Goal: Book appointment/travel/reservation

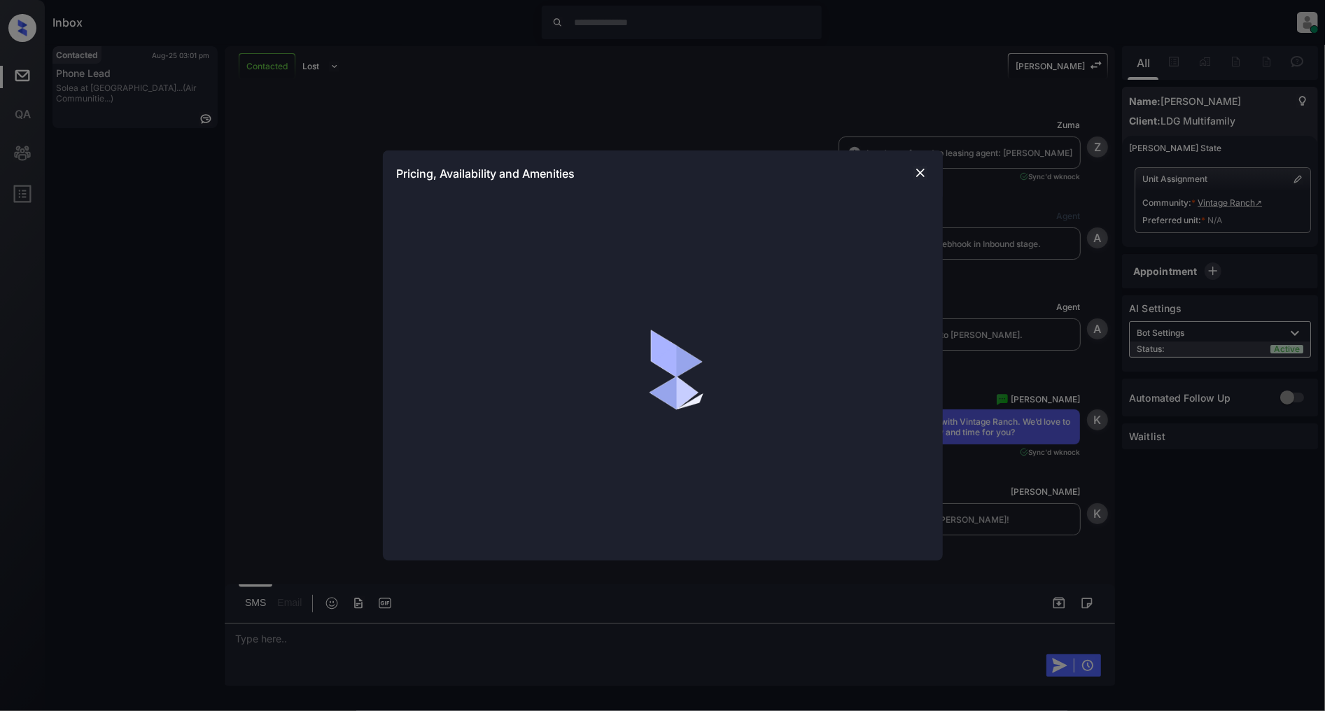
scroll to position [912, 0]
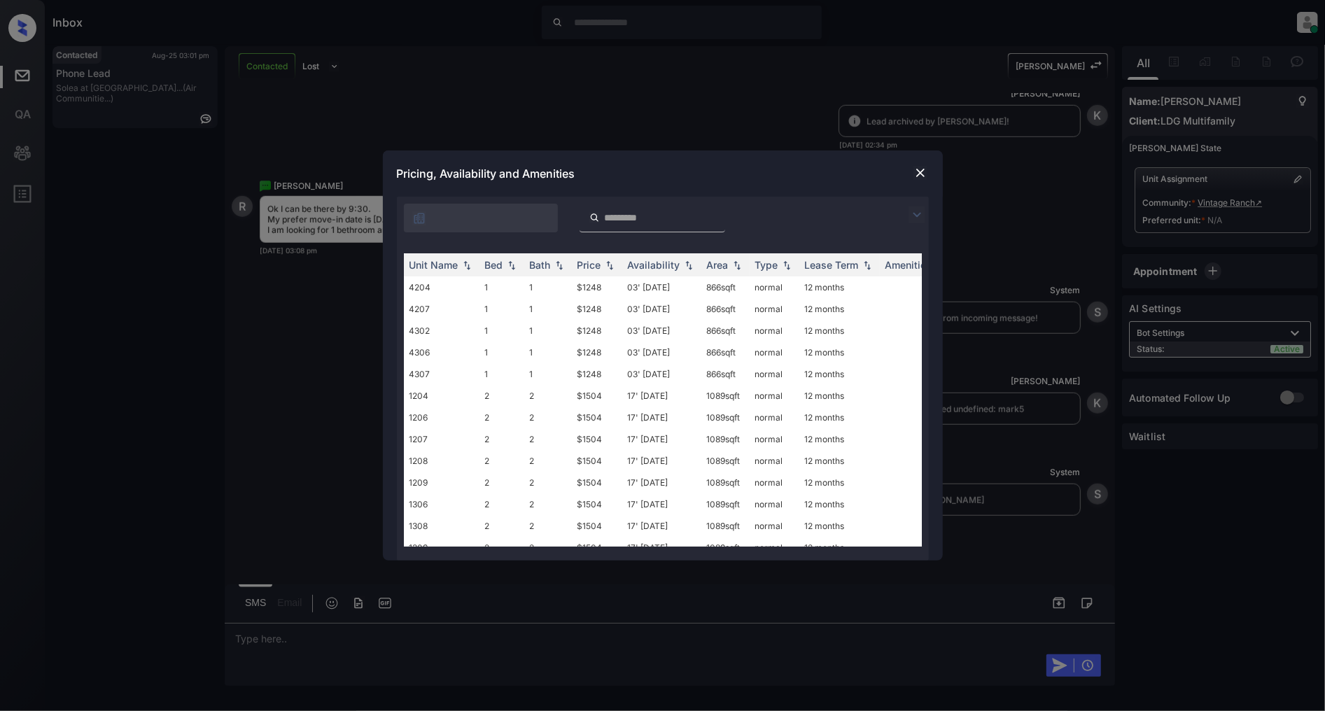
click at [904, 220] on div at bounding box center [663, 215] width 532 height 36
click at [908, 218] on img at bounding box center [916, 214] width 17 height 17
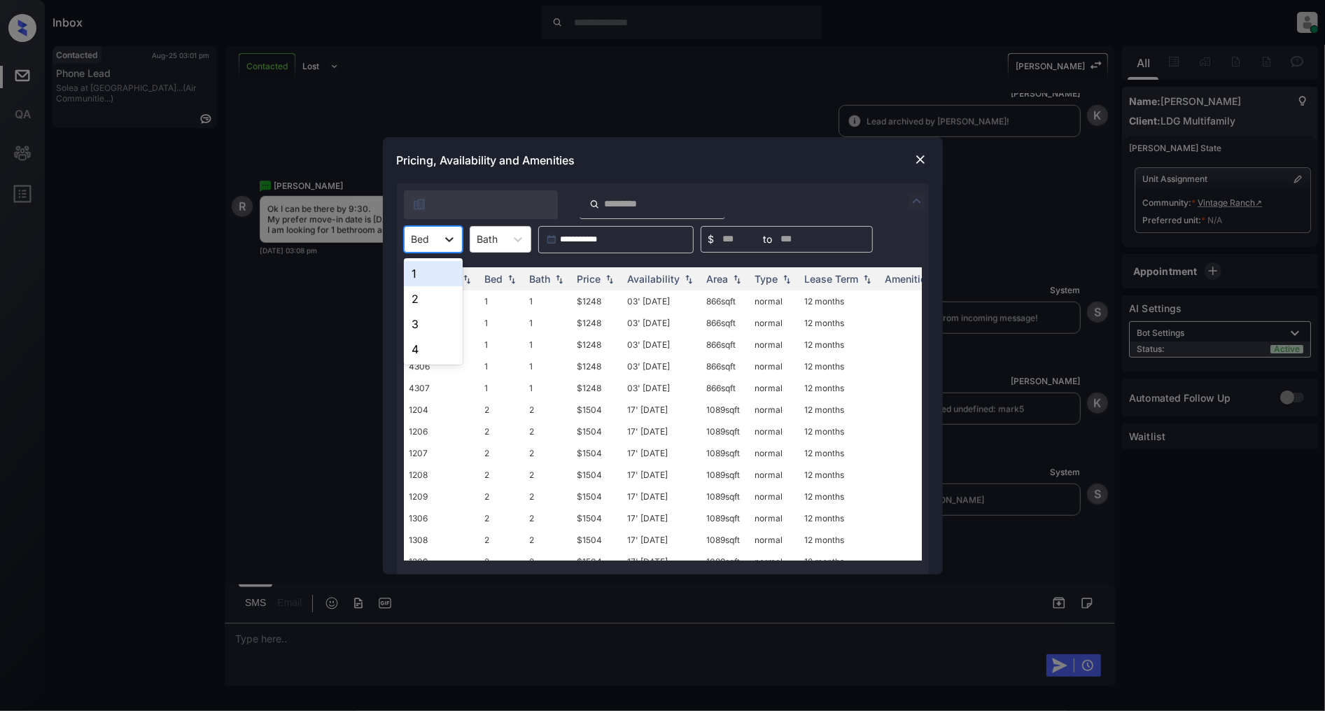
click at [438, 228] on div at bounding box center [449, 239] width 25 height 25
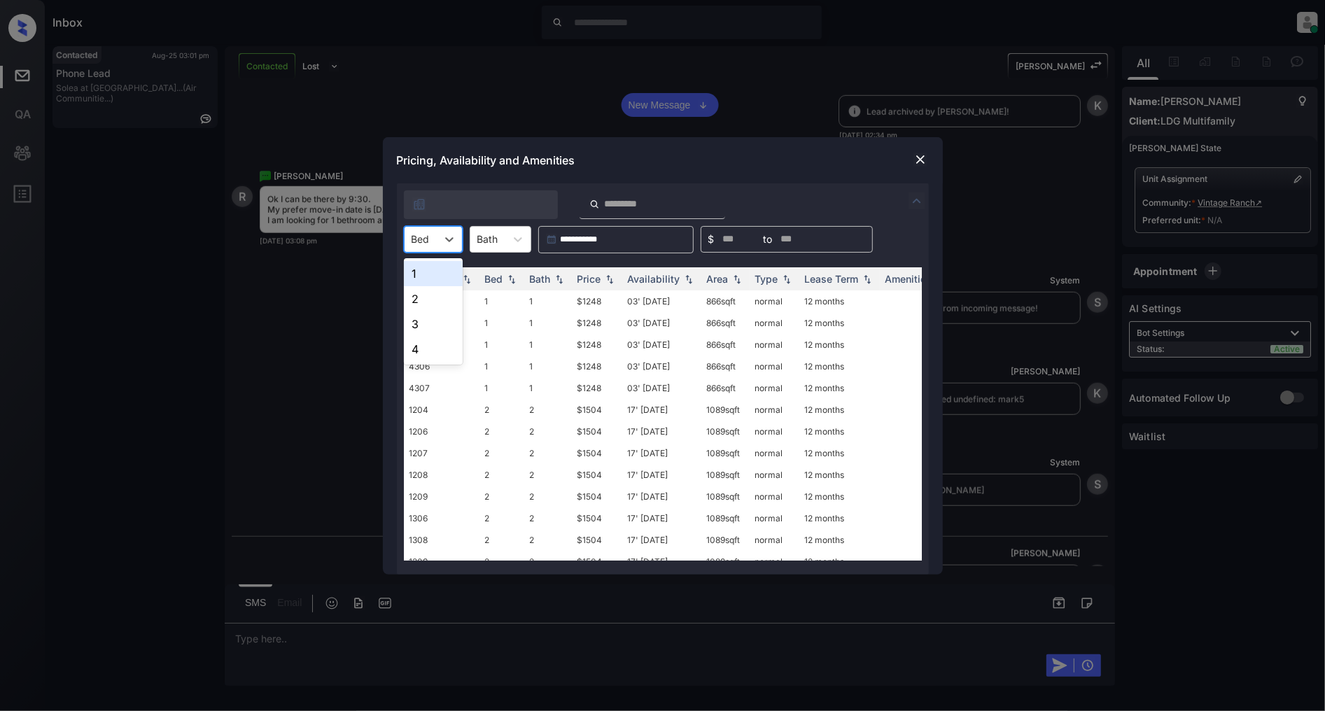
click at [424, 277] on div "1" at bounding box center [433, 273] width 59 height 25
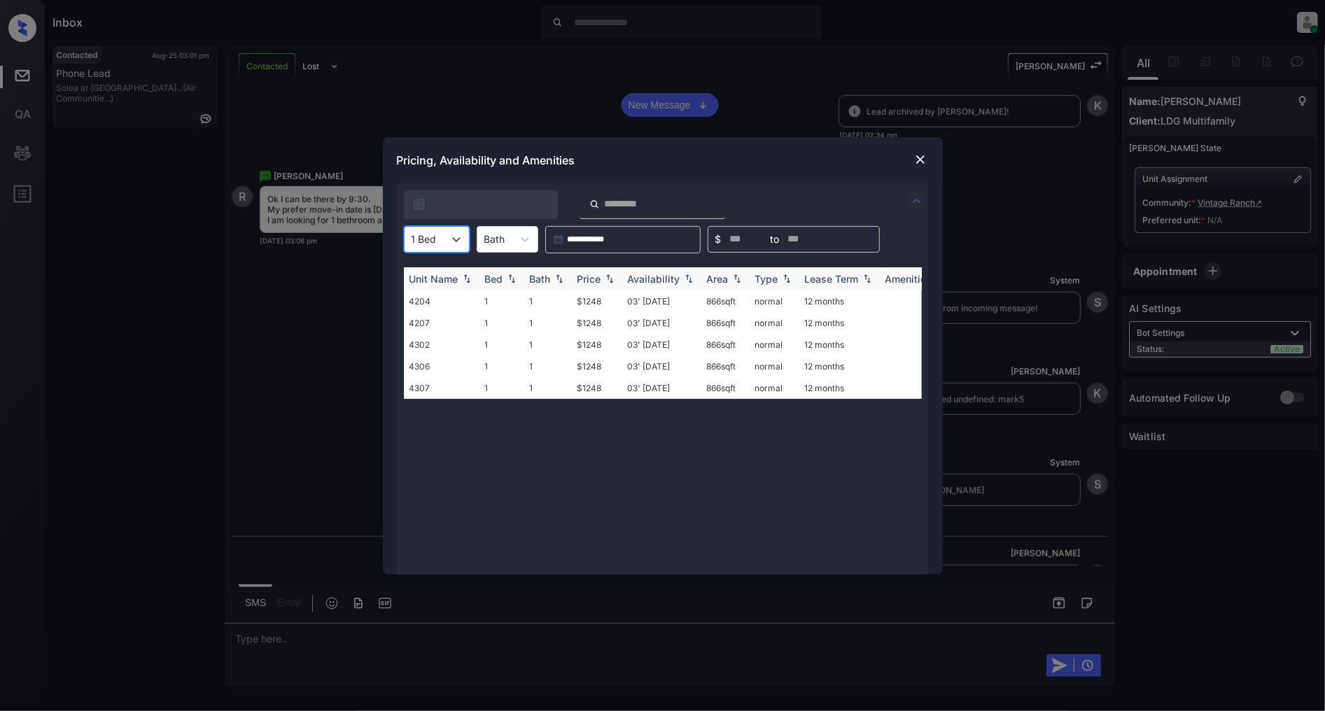
click at [604, 278] on img at bounding box center [609, 279] width 14 height 10
drag, startPoint x: 616, startPoint y: 294, endPoint x: 546, endPoint y: 304, distance: 70.0
click at [546, 304] on tr "4204 1 1 $1248 03' [DATE] 866 sqft normal 12 months" at bounding box center [769, 301] width 731 height 22
copy tr "$1248"
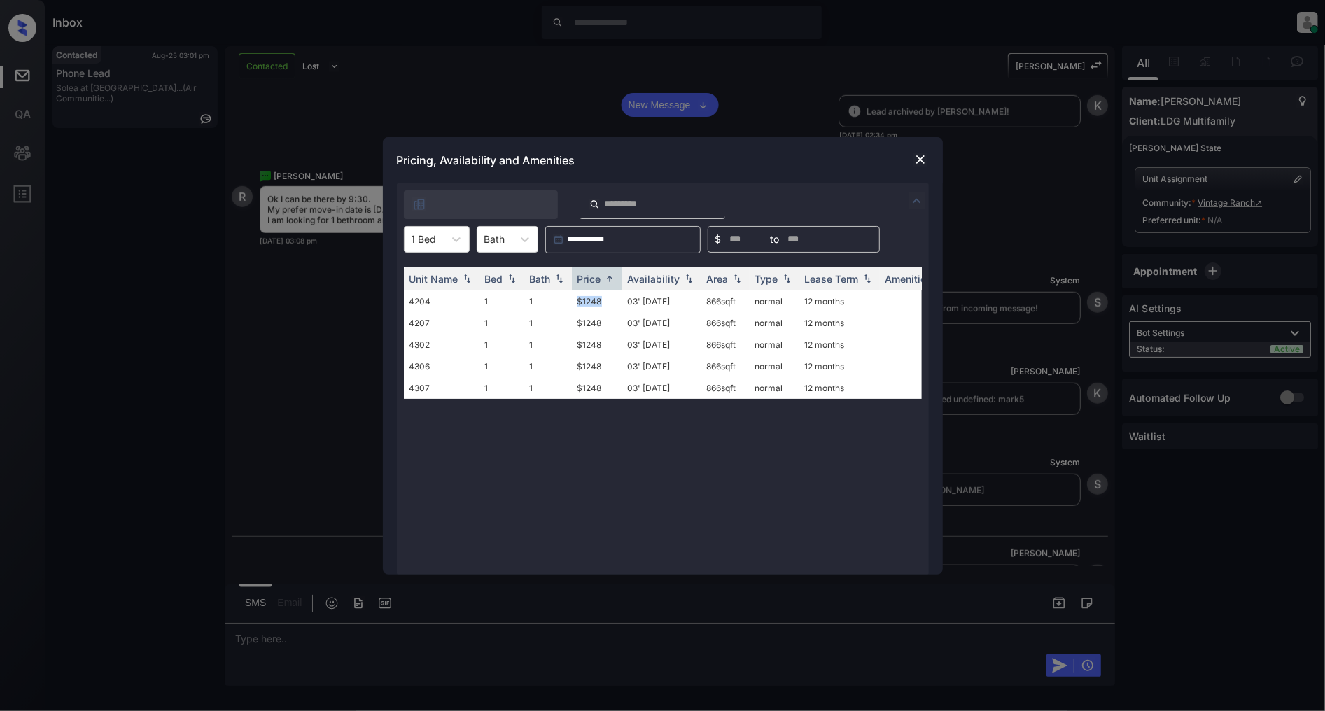
click at [920, 162] on img at bounding box center [920, 160] width 14 height 14
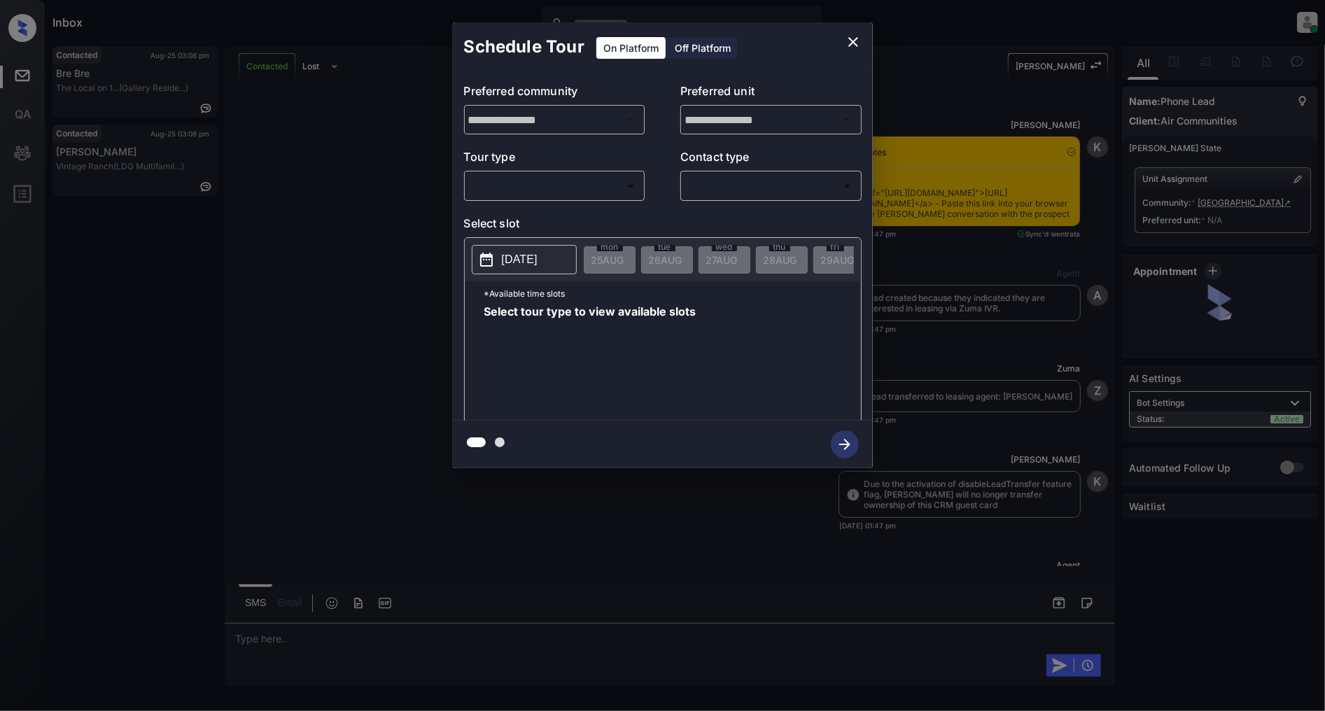
scroll to position [1405, 0]
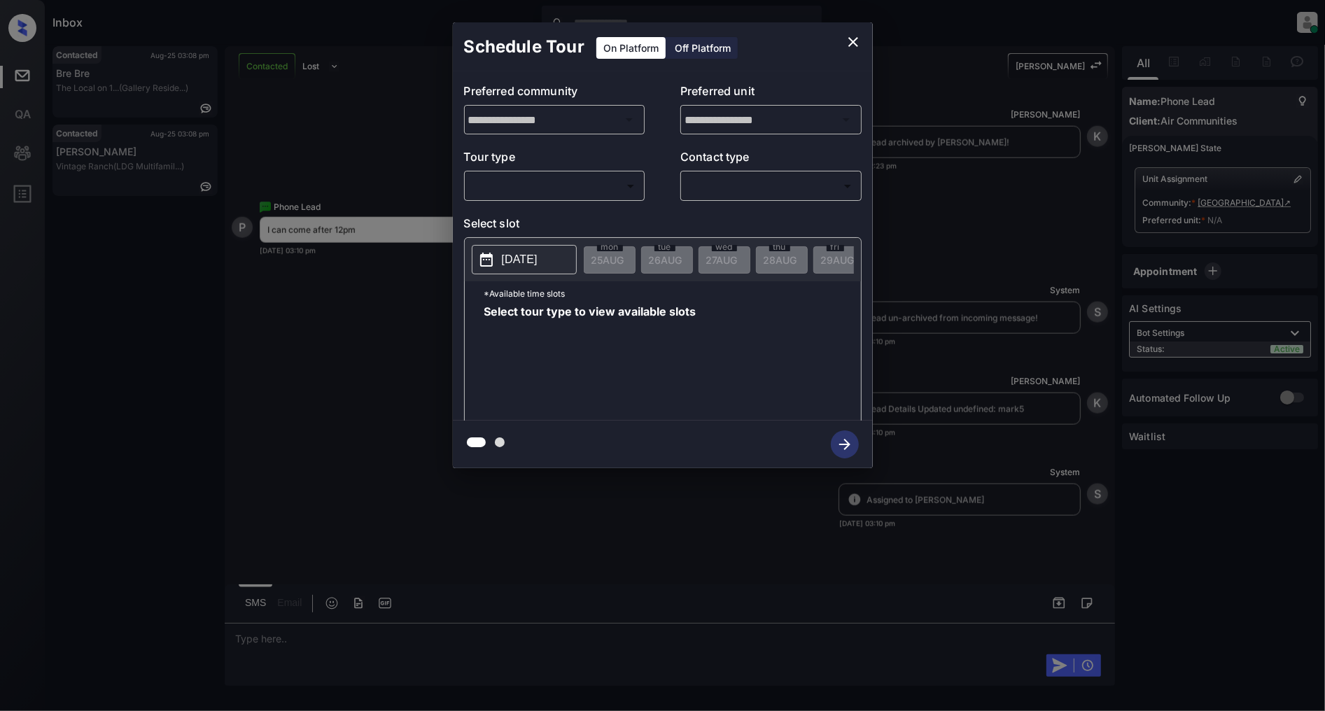
click at [618, 186] on body "Inbox [PERSON_NAME] Online Set yourself offline Set yourself on break Profile S…" at bounding box center [662, 355] width 1325 height 711
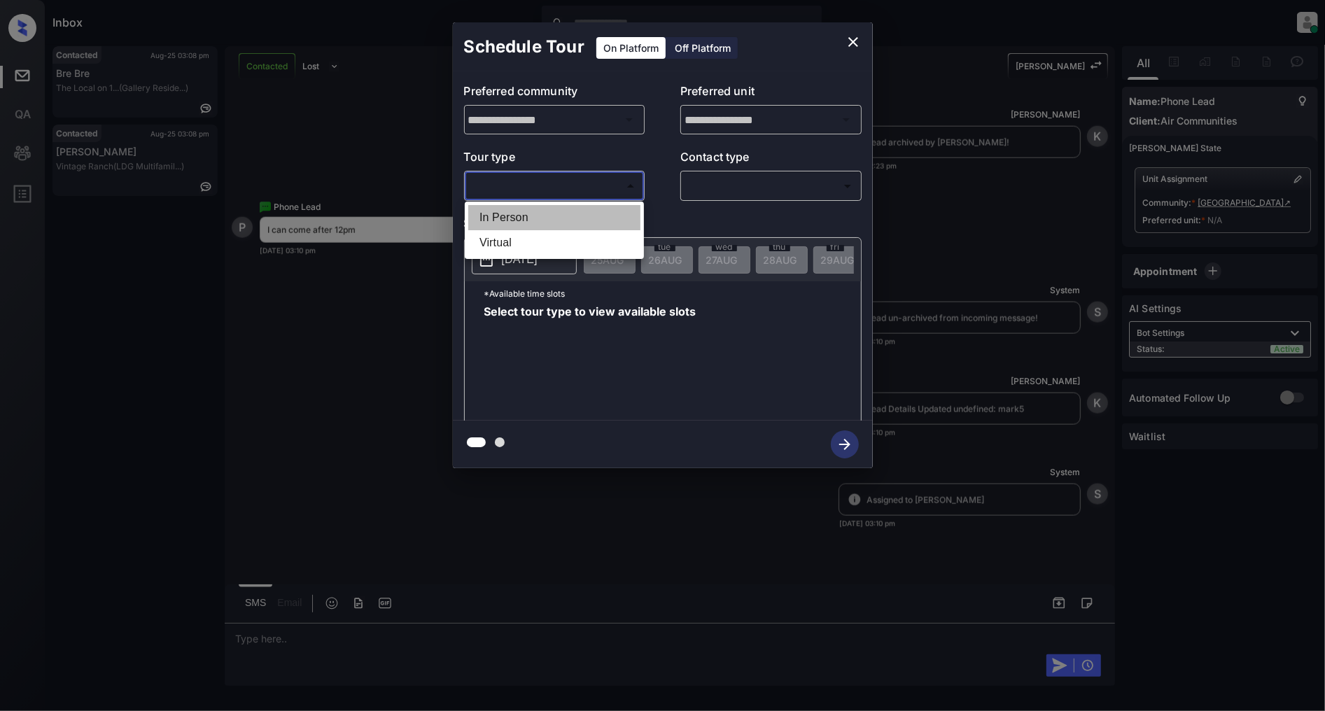
click at [568, 221] on li "In Person" at bounding box center [554, 217] width 172 height 25
type input "********"
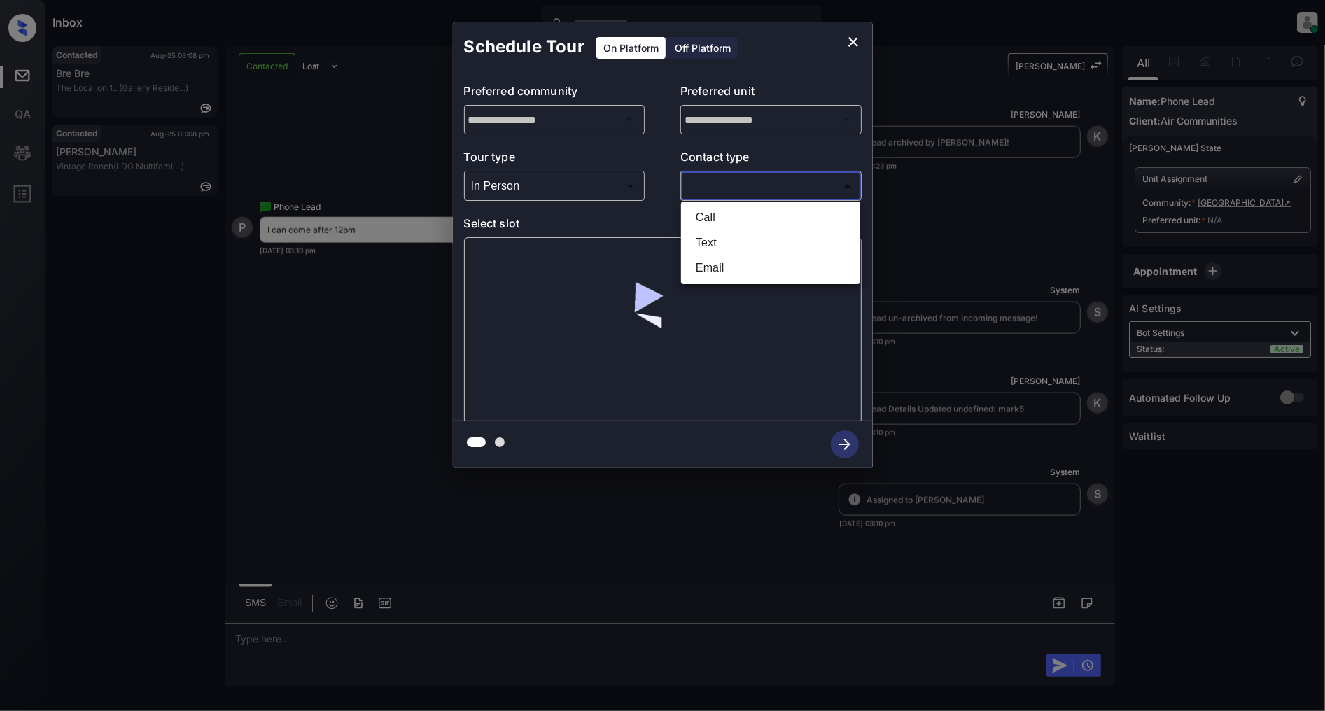
click at [728, 190] on body "Inbox Patrick Deasis Online Set yourself offline Set yourself on break Profile …" at bounding box center [662, 355] width 1325 height 711
click at [712, 242] on li "Text" at bounding box center [770, 242] width 172 height 25
type input "****"
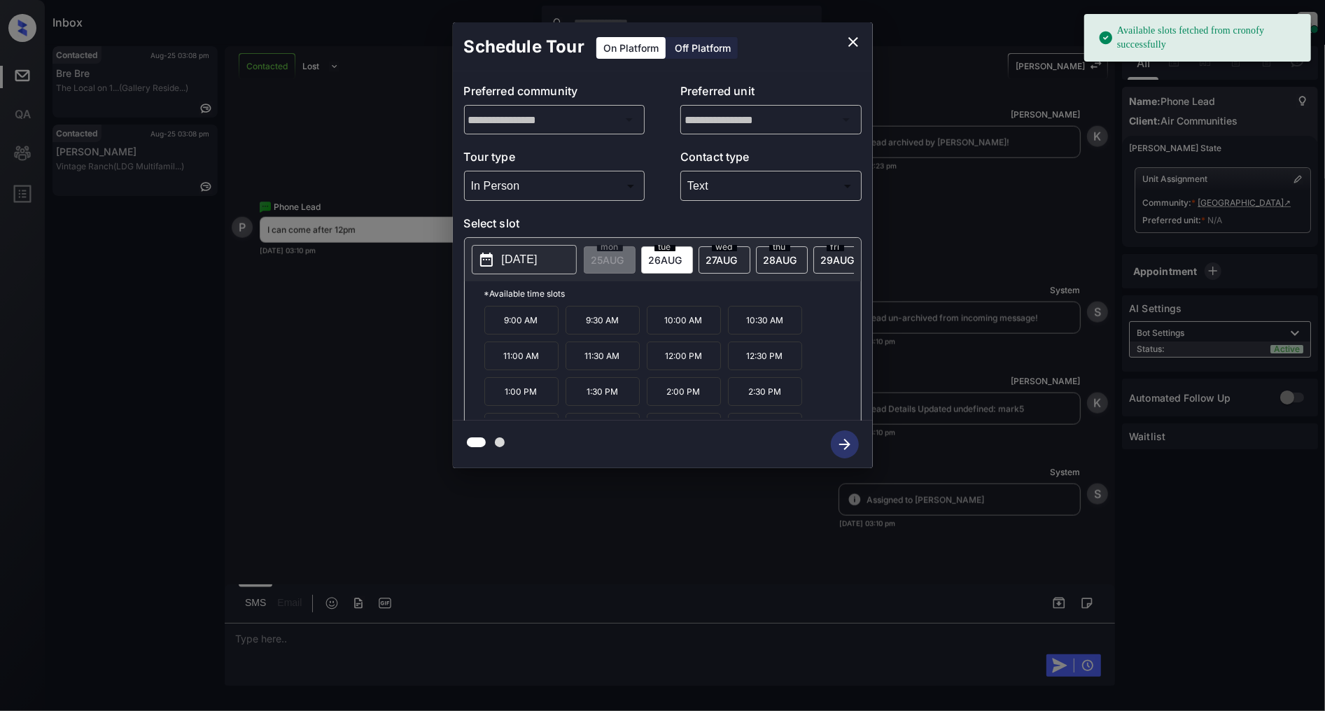
click at [508, 255] on p "2025-08-26" at bounding box center [520, 259] width 36 height 17
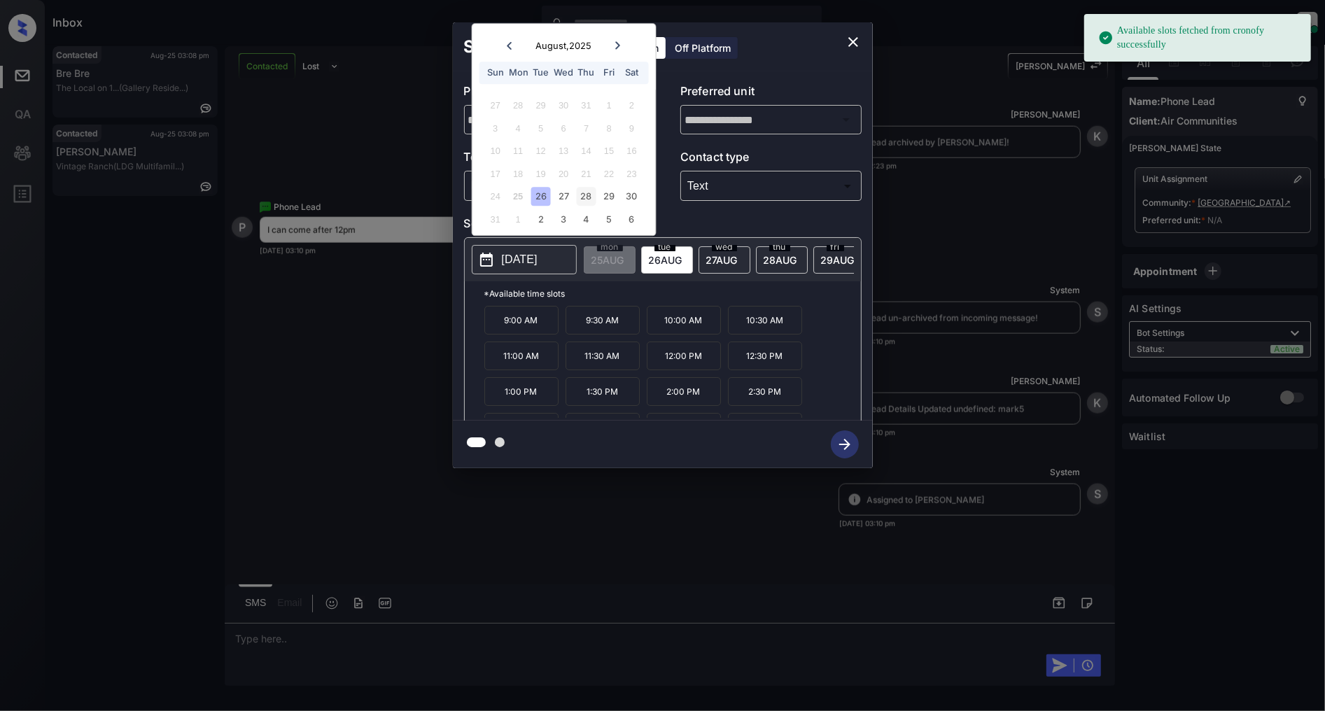
click at [585, 190] on div "28" at bounding box center [586, 197] width 19 height 19
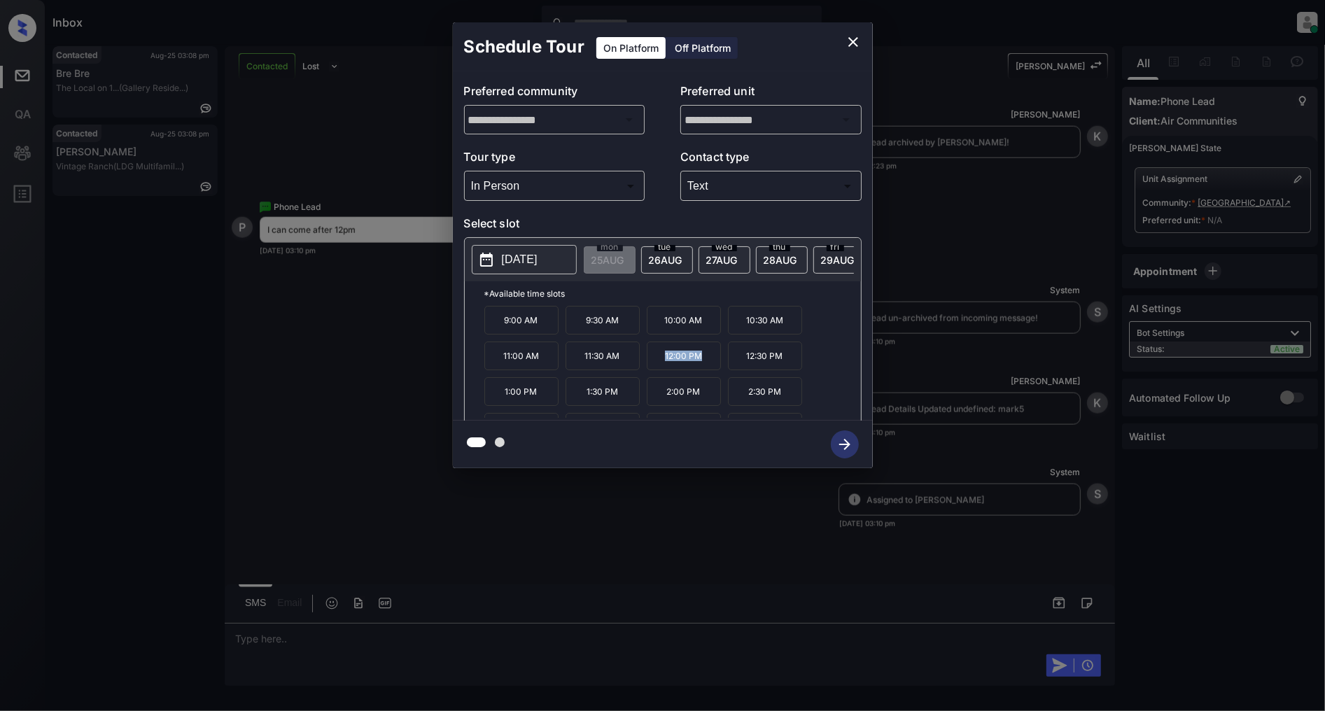
drag, startPoint x: 712, startPoint y: 372, endPoint x: 634, endPoint y: 365, distance: 78.0
click at [634, 365] on div "9:00 AM 9:30 AM 10:00 AM 10:30 AM 11:00 AM 11:30 AM 12:00 PM 12:30 PM 1:00 PM 1…" at bounding box center [672, 362] width 376 height 112
copy div "12:00 PM"
drag, startPoint x: 617, startPoint y: 340, endPoint x: 575, endPoint y: 339, distance: 42.0
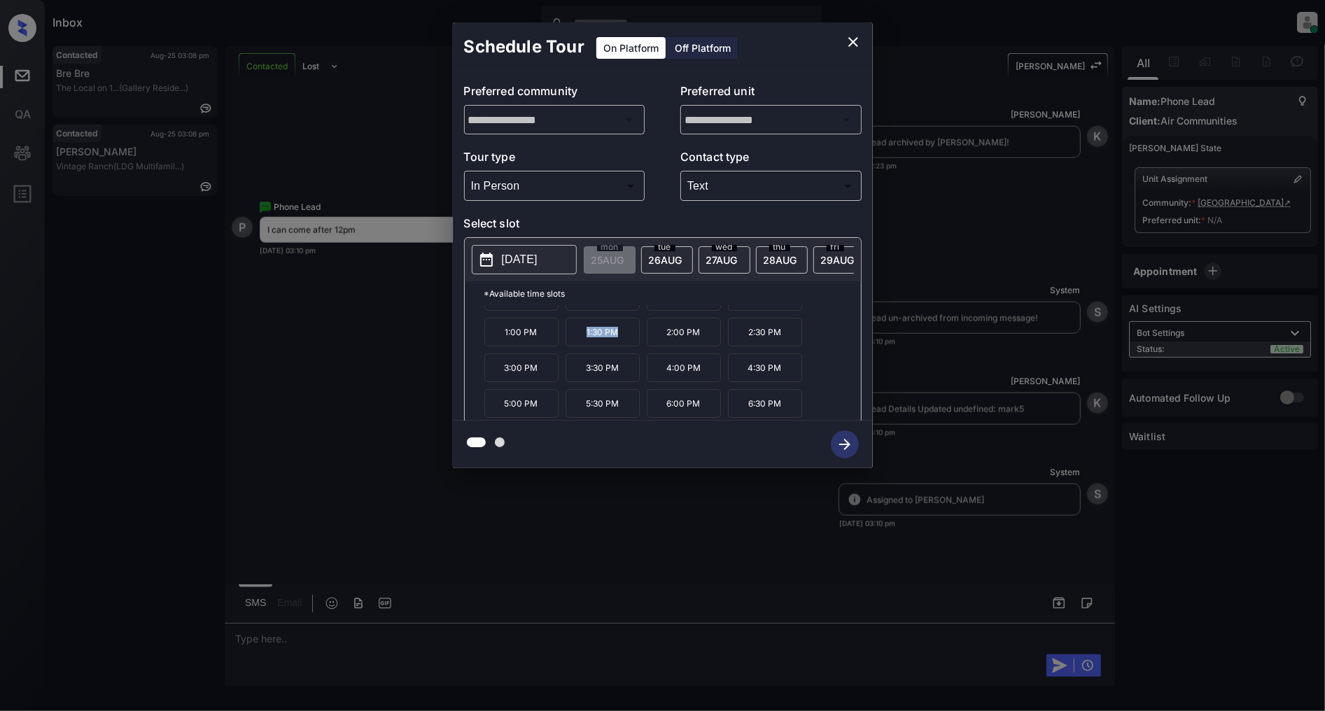
click at [575, 339] on p "1:30 PM" at bounding box center [602, 332] width 74 height 29
copy p "1:30 PM"
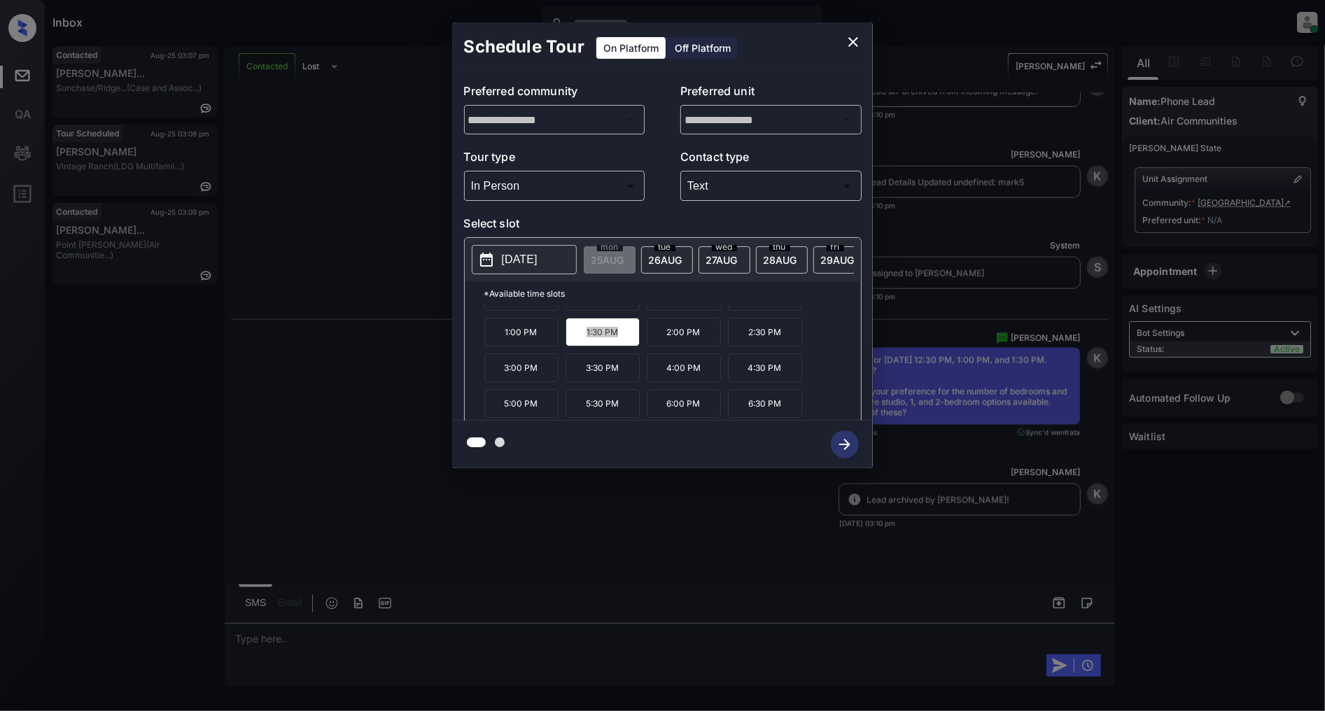
scroll to position [1630, 0]
click at [850, 42] on icon "close" at bounding box center [853, 42] width 17 height 17
